Goal: Entertainment & Leisure: Consume media (video, audio)

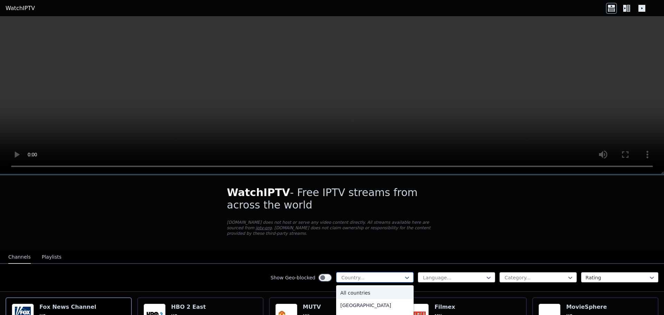
click at [392, 274] on div at bounding box center [372, 277] width 63 height 7
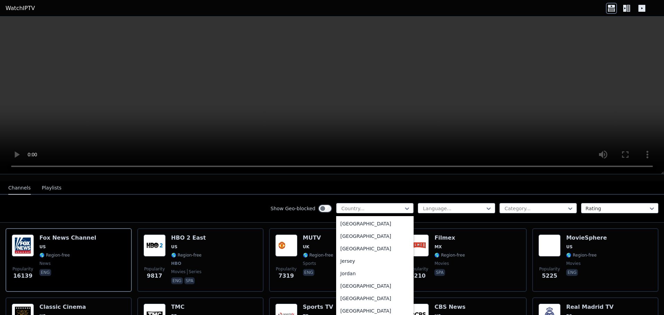
scroll to position [1175, 0]
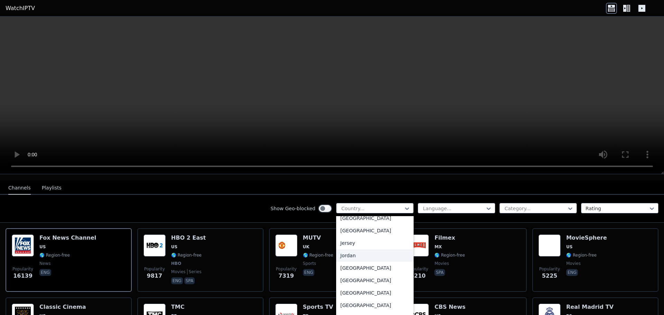
click at [354, 257] on div "Jordan" at bounding box center [374, 255] width 77 height 12
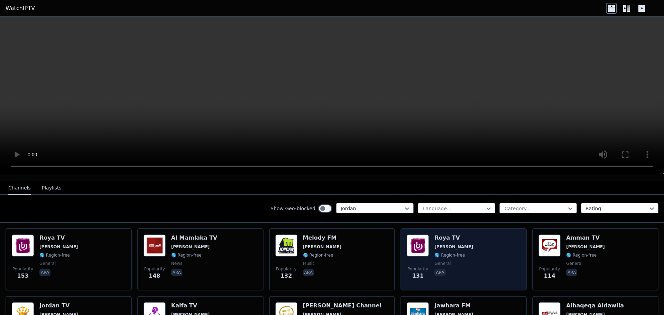
click at [446, 252] on span "🌎 Region-free" at bounding box center [449, 255] width 30 height 6
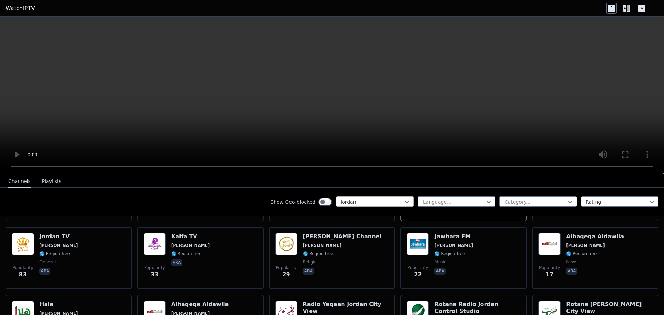
scroll to position [69, 0]
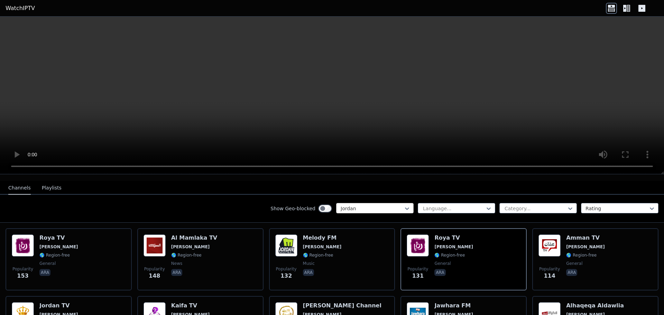
click at [361, 205] on div at bounding box center [372, 208] width 63 height 7
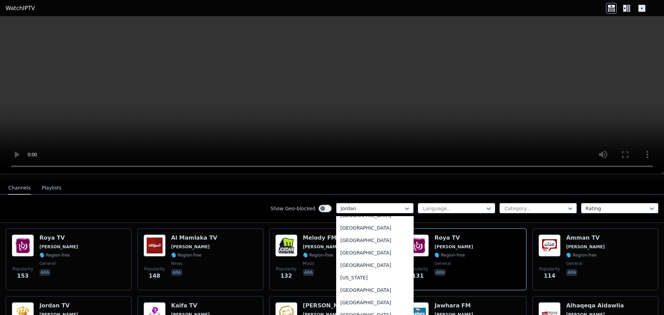
scroll to position [1889, 0]
click at [343, 216] on div "[GEOGRAPHIC_DATA]" at bounding box center [374, 221] width 77 height 12
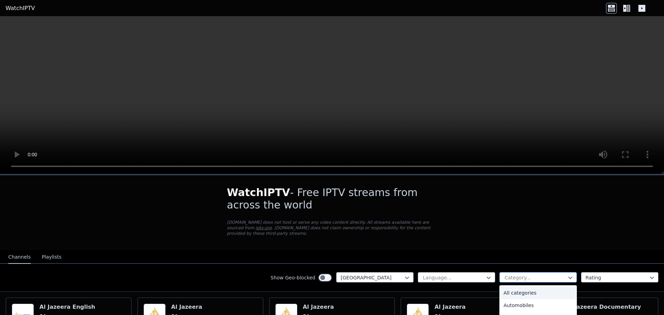
click at [504, 274] on div at bounding box center [535, 277] width 63 height 7
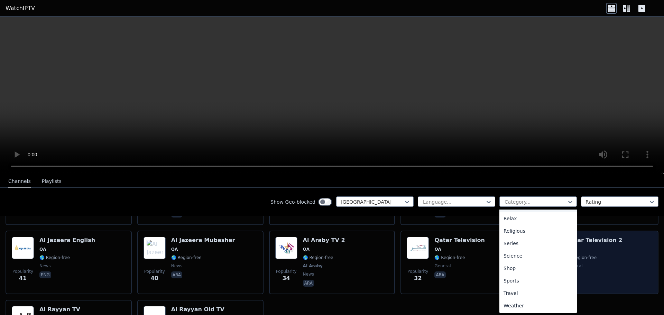
scroll to position [207, 0]
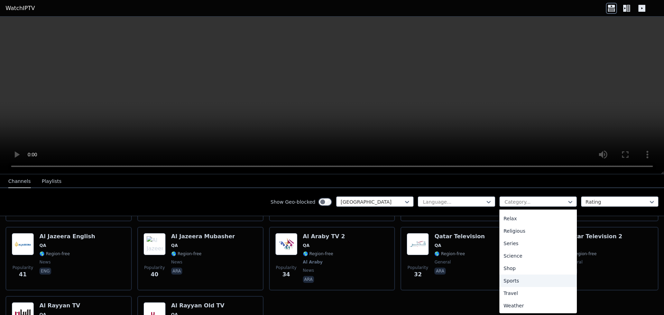
click at [512, 278] on div "Sports" at bounding box center [537, 280] width 77 height 12
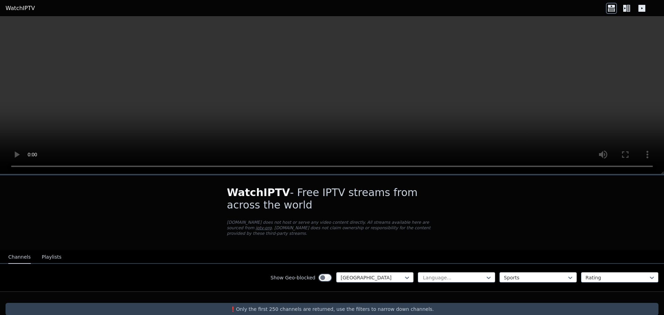
scroll to position [6, 0]
